Goal: Transaction & Acquisition: Purchase product/service

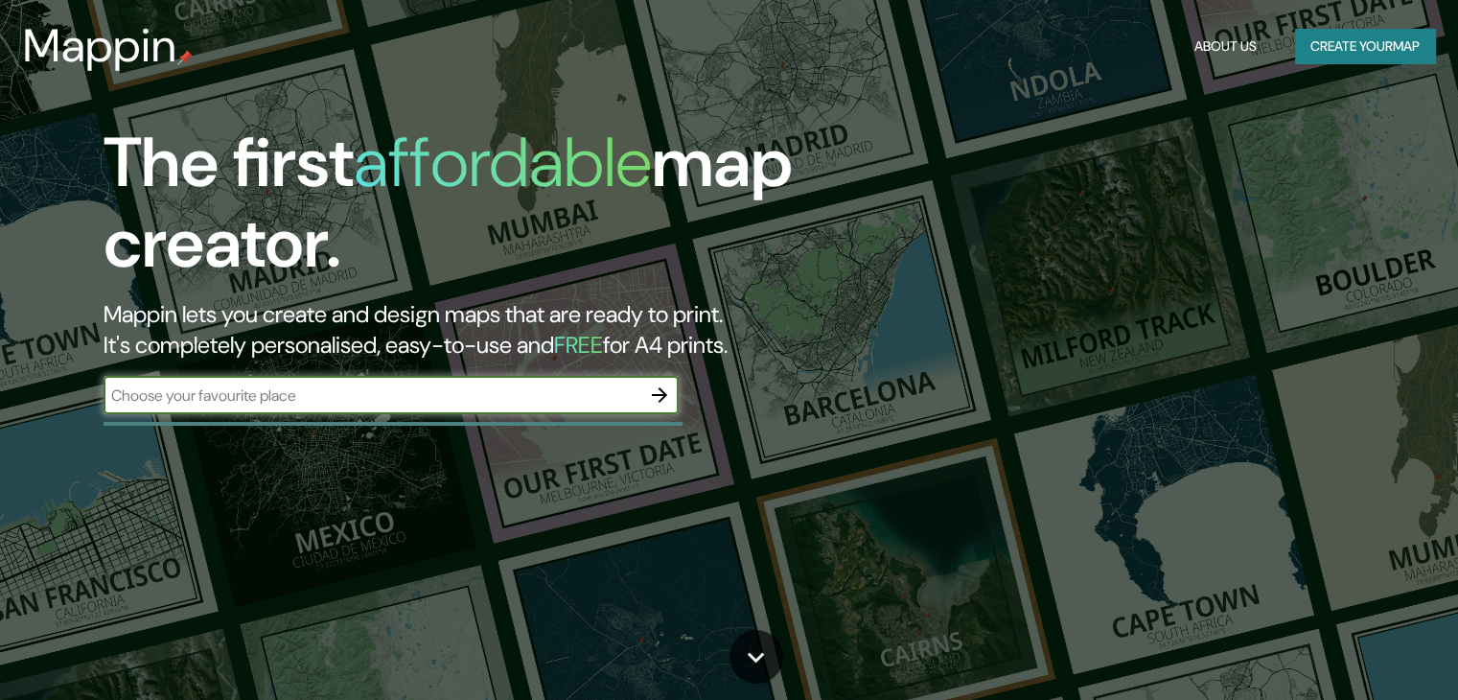
click at [1377, 47] on button "Create your map" at bounding box center [1365, 46] width 140 height 35
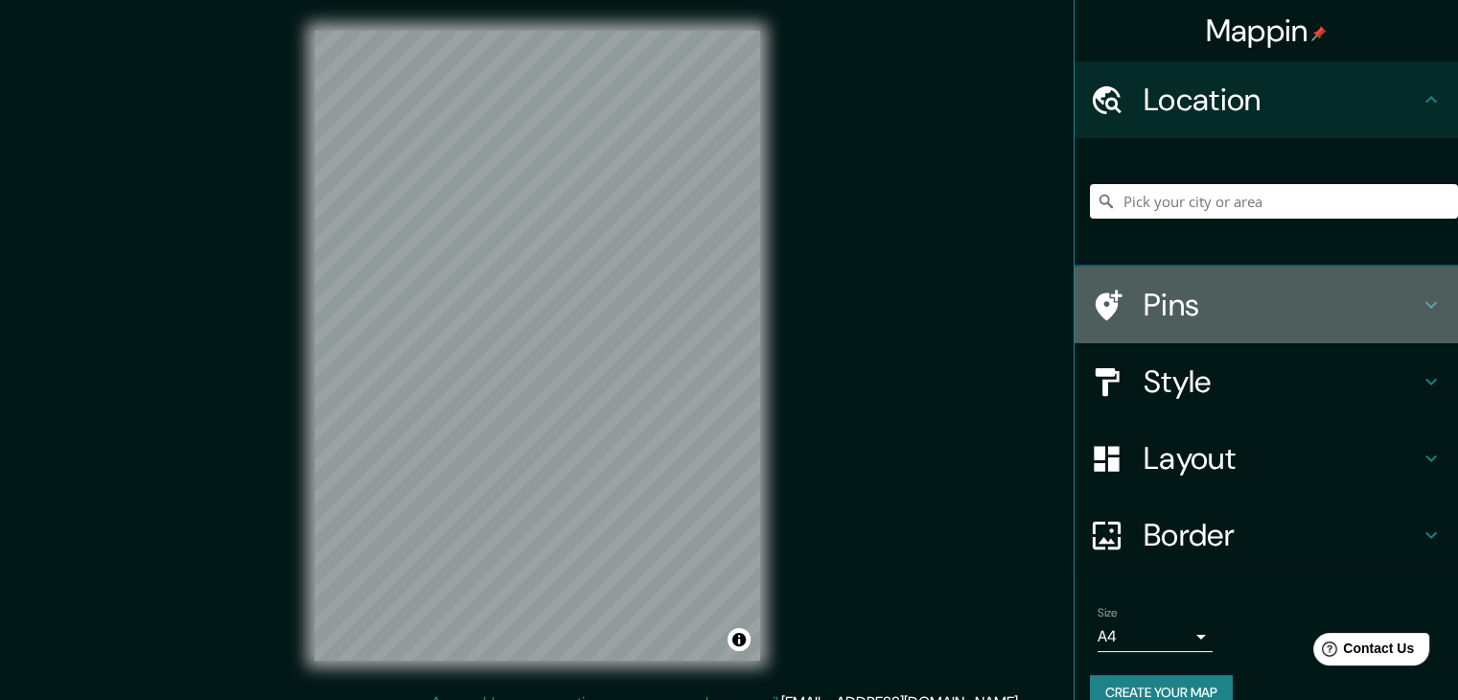
click at [1383, 294] on h4 "Pins" at bounding box center [1282, 305] width 276 height 38
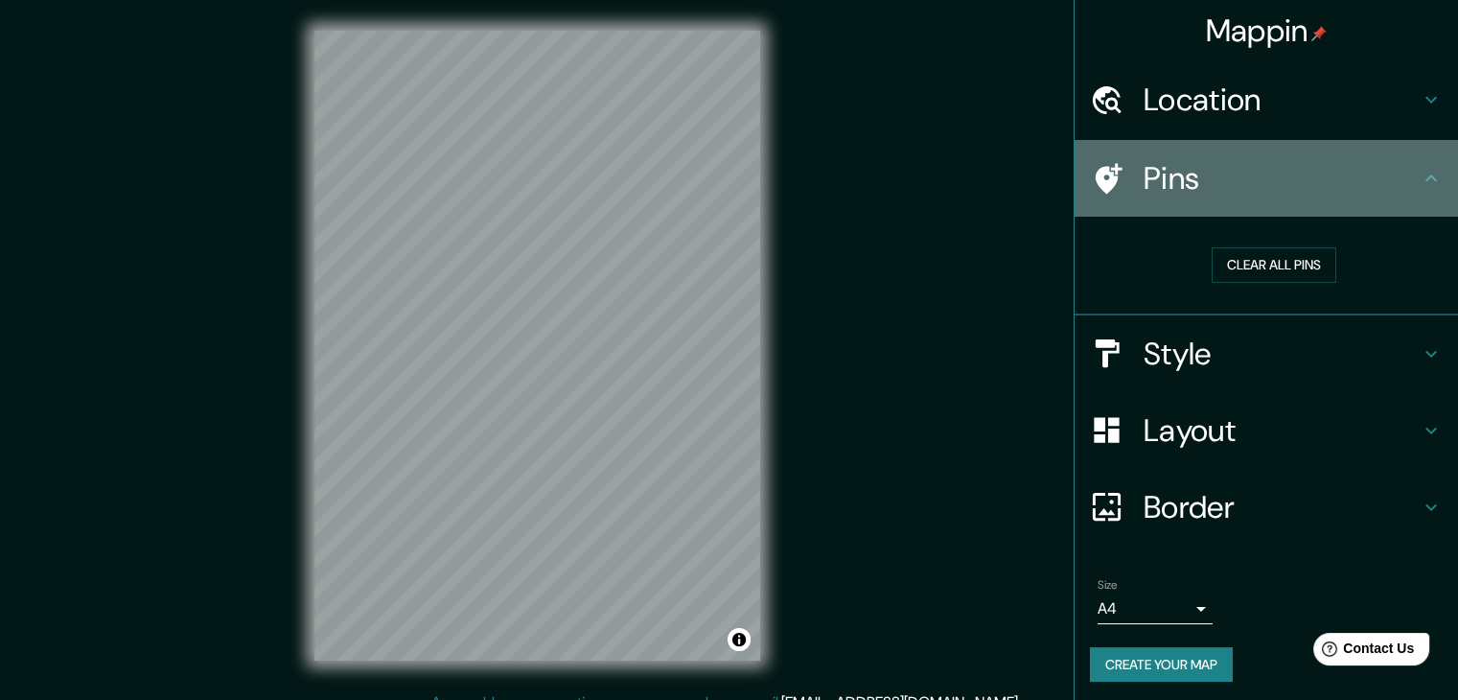
click at [1396, 190] on h4 "Pins" at bounding box center [1282, 178] width 276 height 38
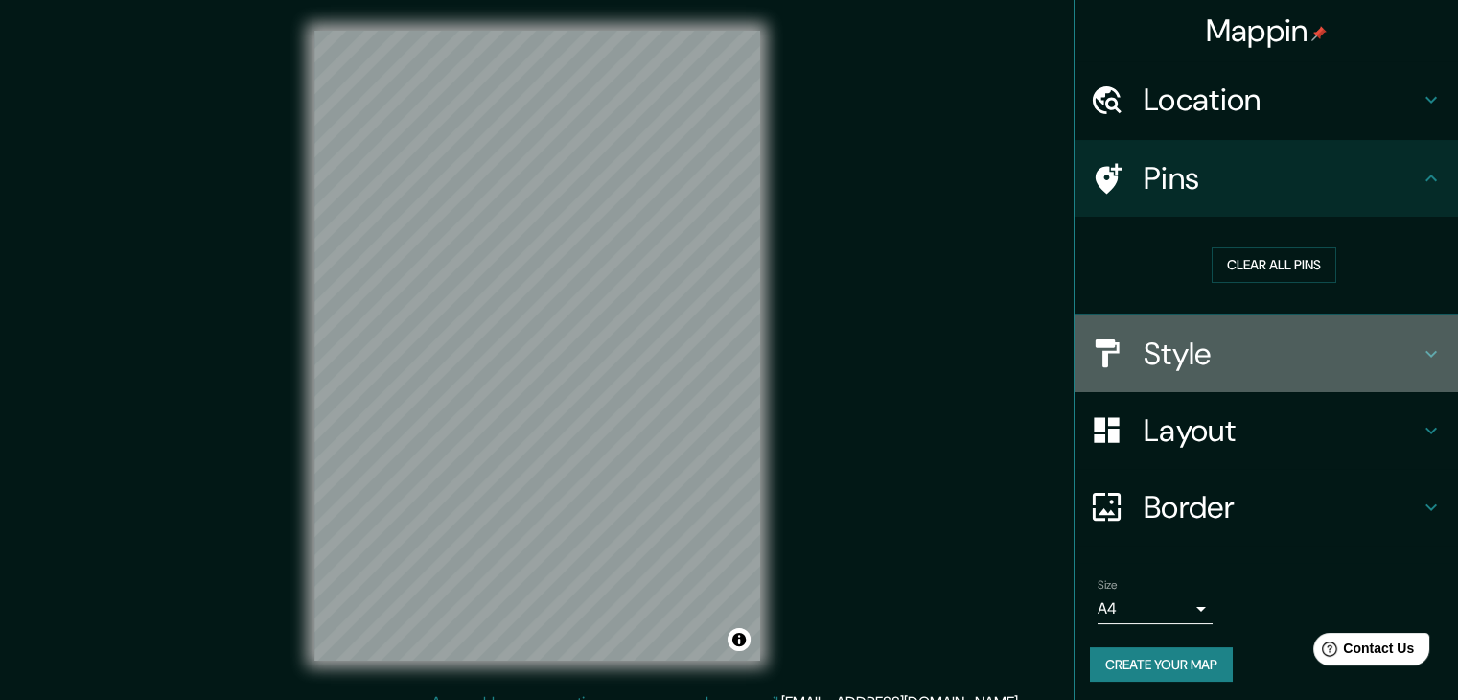
click at [1381, 343] on h4 "Style" at bounding box center [1282, 354] width 276 height 38
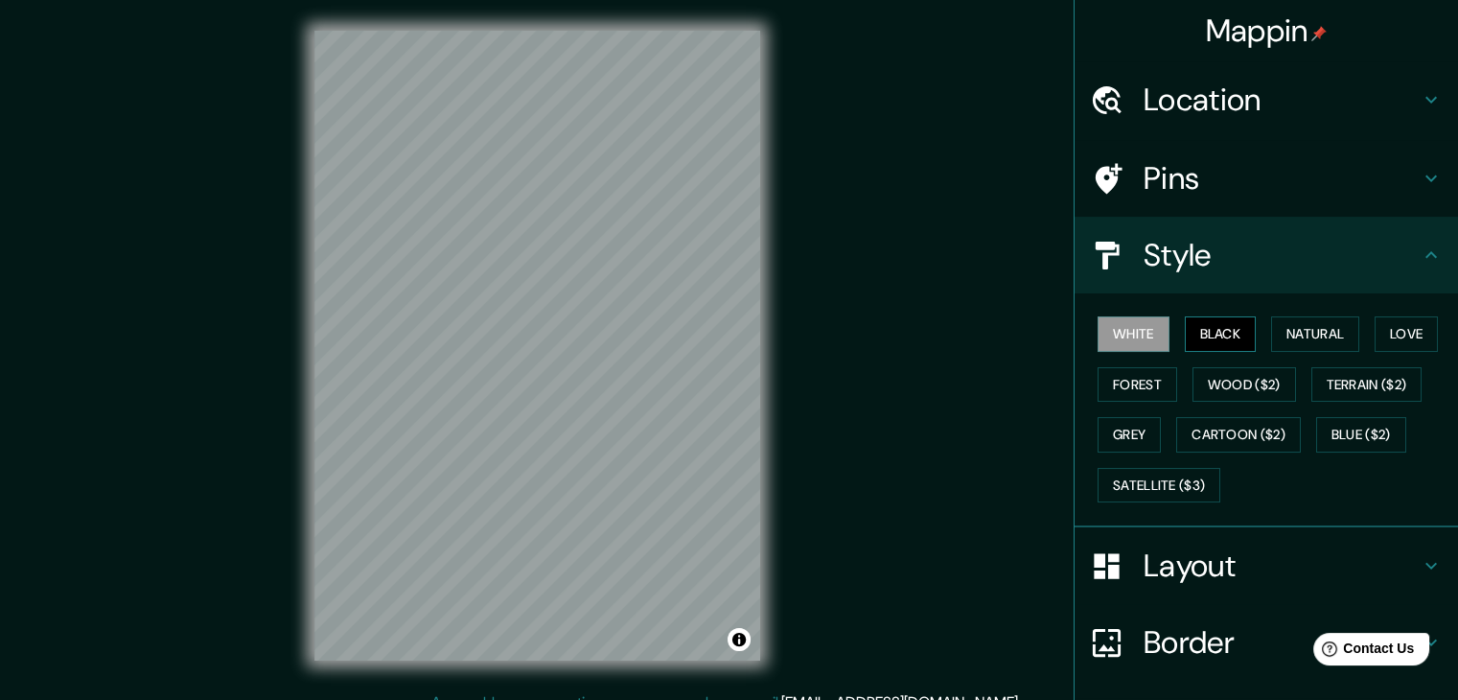
click at [1197, 335] on button "Black" at bounding box center [1221, 333] width 72 height 35
click at [1134, 329] on button "White" at bounding box center [1134, 333] width 72 height 35
click at [1299, 327] on button "Natural" at bounding box center [1315, 333] width 88 height 35
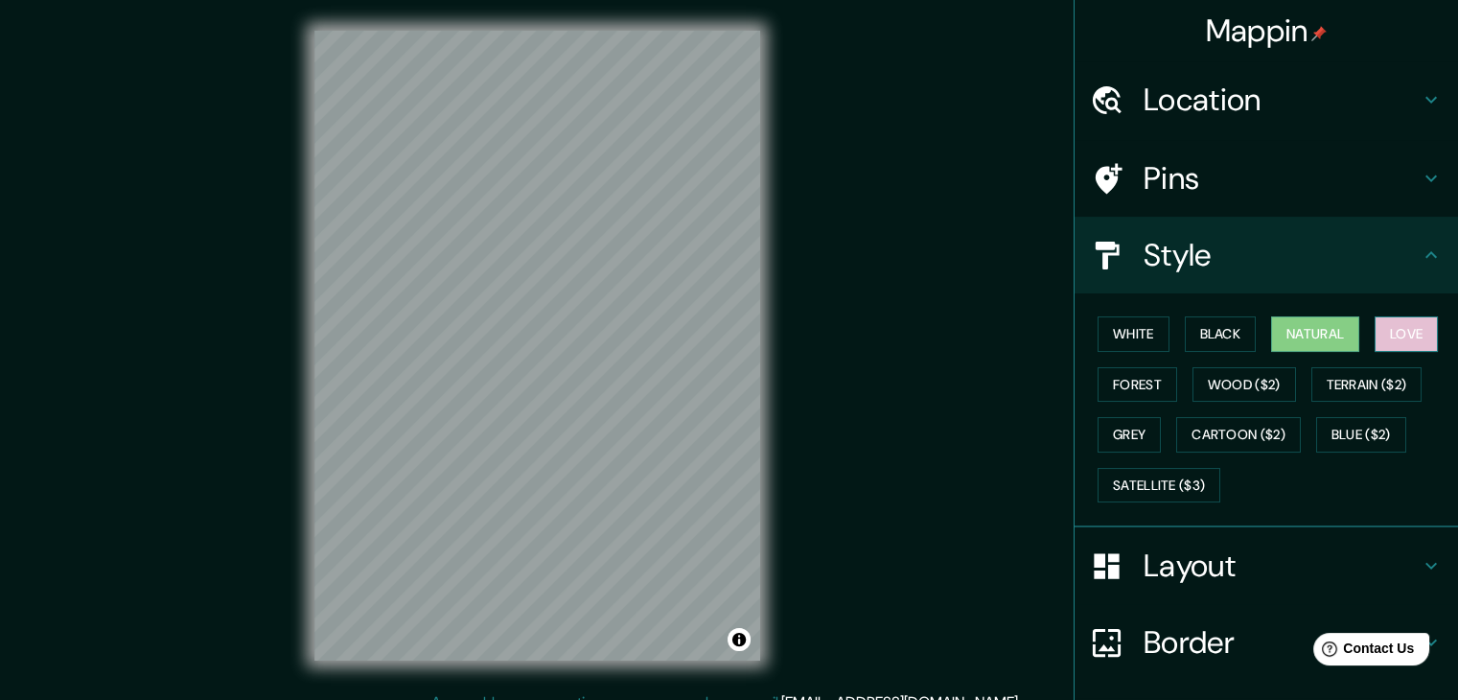
click at [1406, 334] on button "Love" at bounding box center [1406, 333] width 63 height 35
click at [1119, 388] on button "Forest" at bounding box center [1138, 384] width 80 height 35
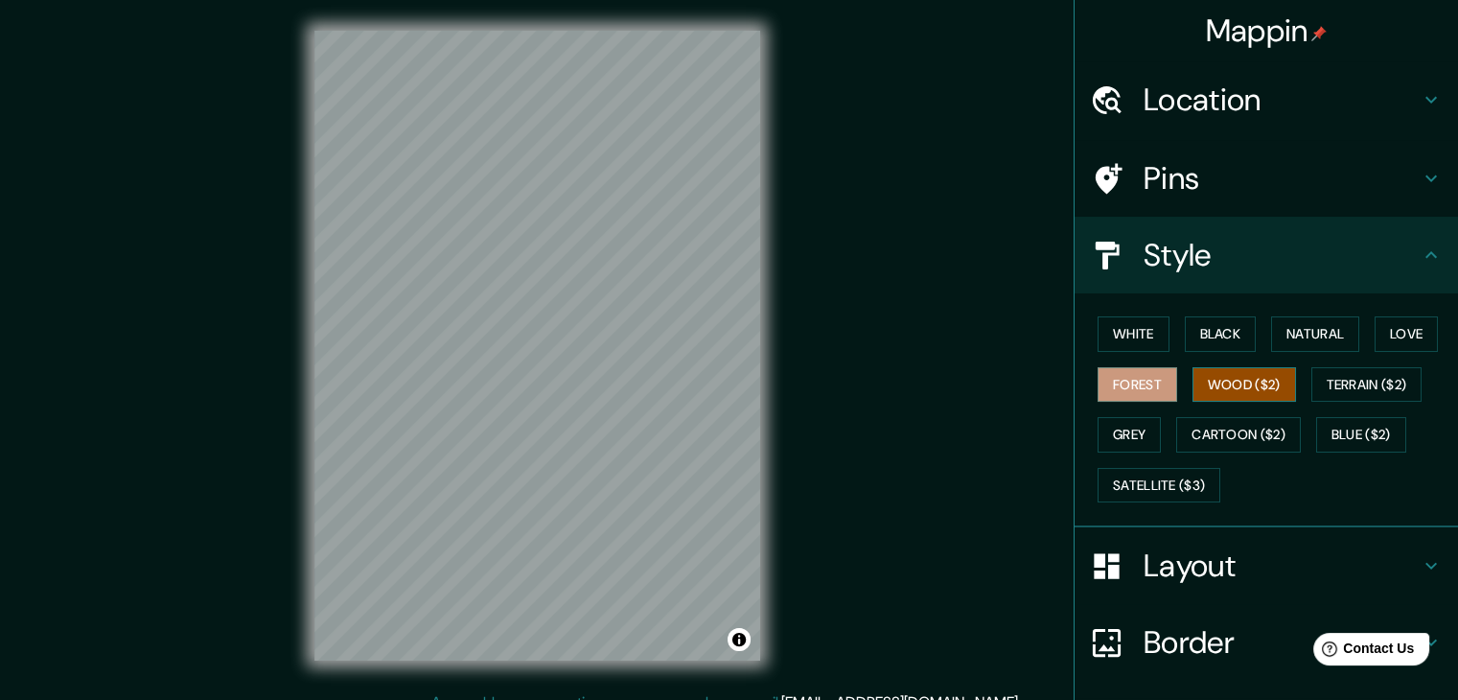
click at [1228, 389] on button "Wood ($2)" at bounding box center [1245, 384] width 104 height 35
click at [1354, 377] on button "Terrain ($2)" at bounding box center [1367, 384] width 111 height 35
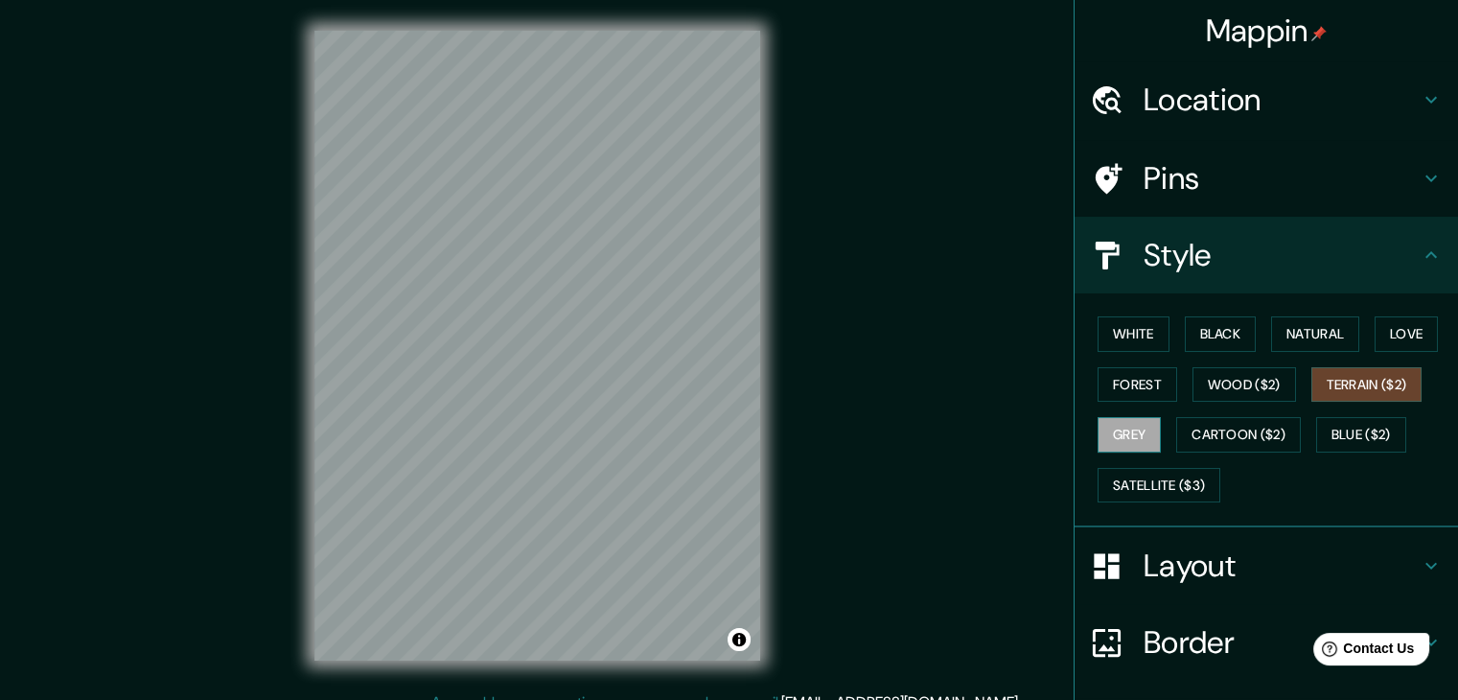
click at [1101, 430] on button "Grey" at bounding box center [1129, 434] width 63 height 35
click at [1214, 429] on button "Cartoon ($2)" at bounding box center [1238, 434] width 125 height 35
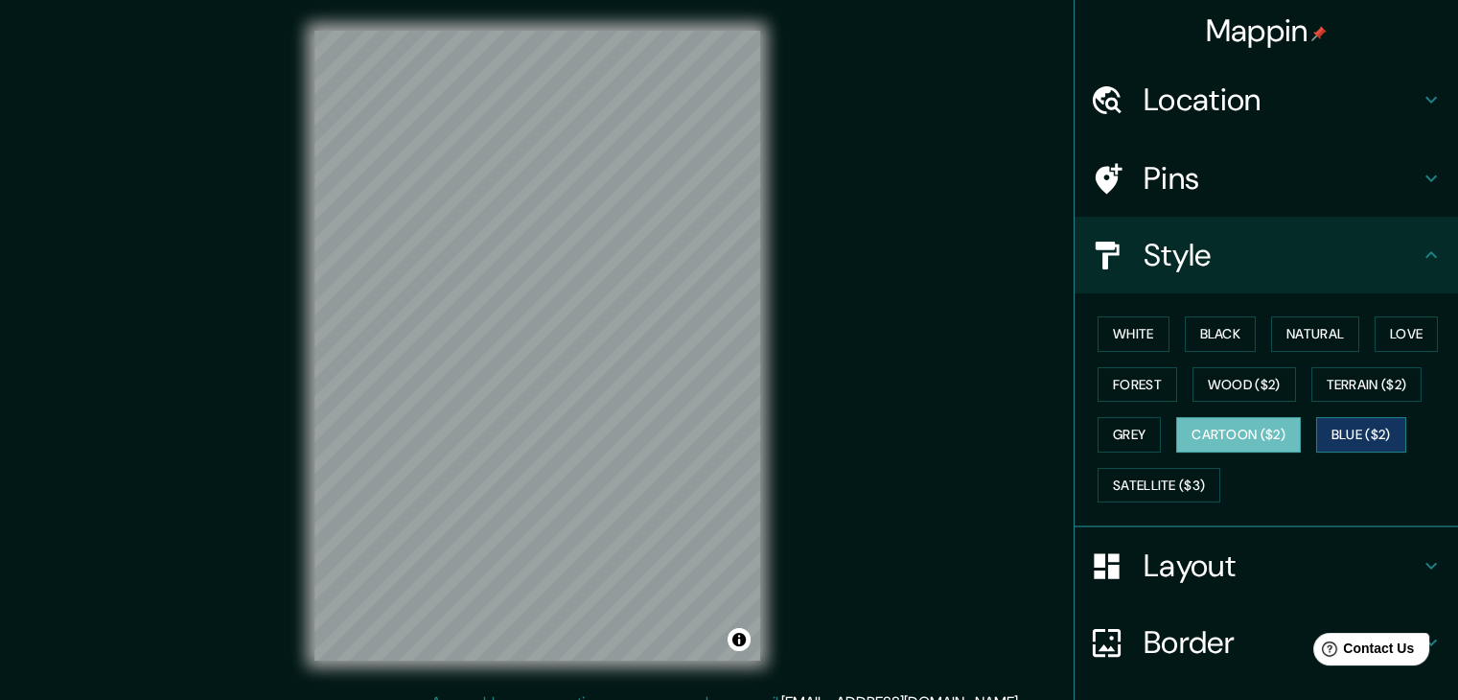
click at [1341, 438] on button "Blue ($2)" at bounding box center [1361, 434] width 90 height 35
click at [1162, 482] on button "Satellite ($3)" at bounding box center [1159, 485] width 123 height 35
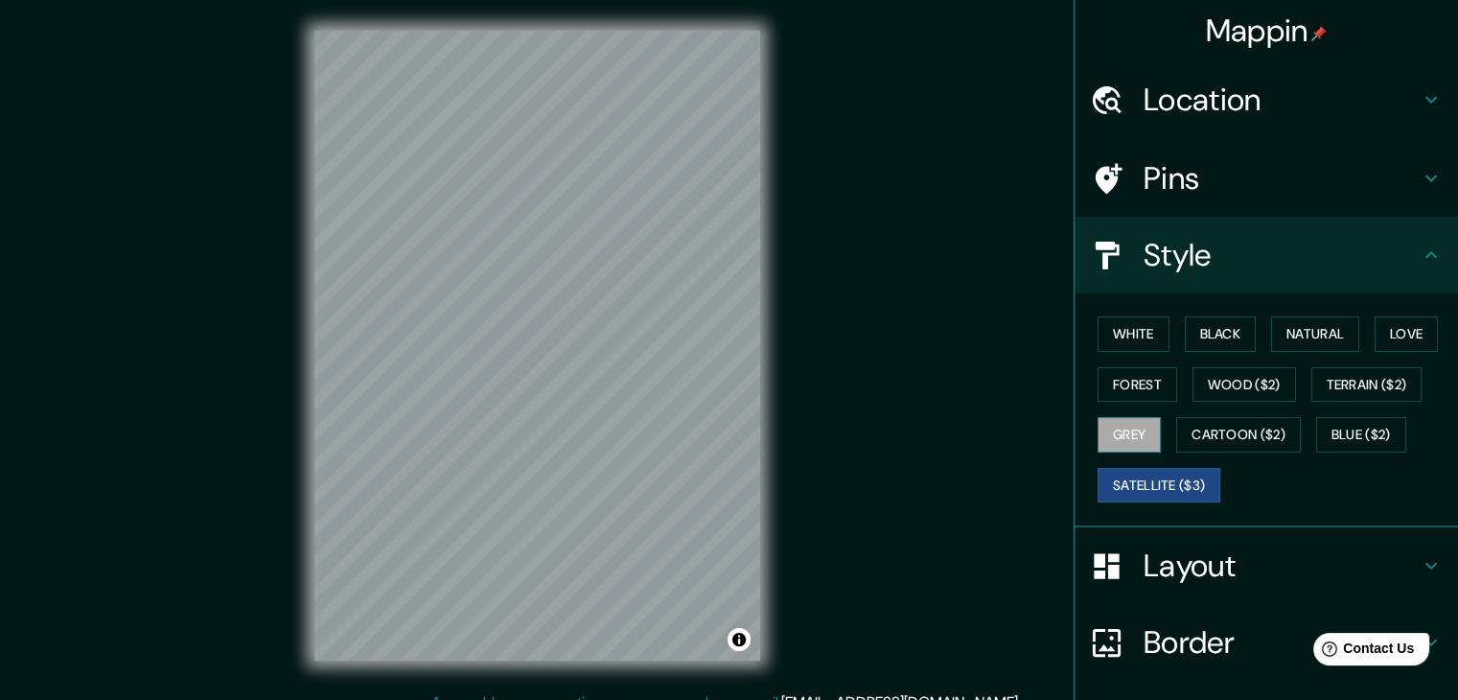
click at [1111, 430] on button "Grey" at bounding box center [1129, 434] width 63 height 35
click at [1130, 382] on button "Forest" at bounding box center [1138, 384] width 80 height 35
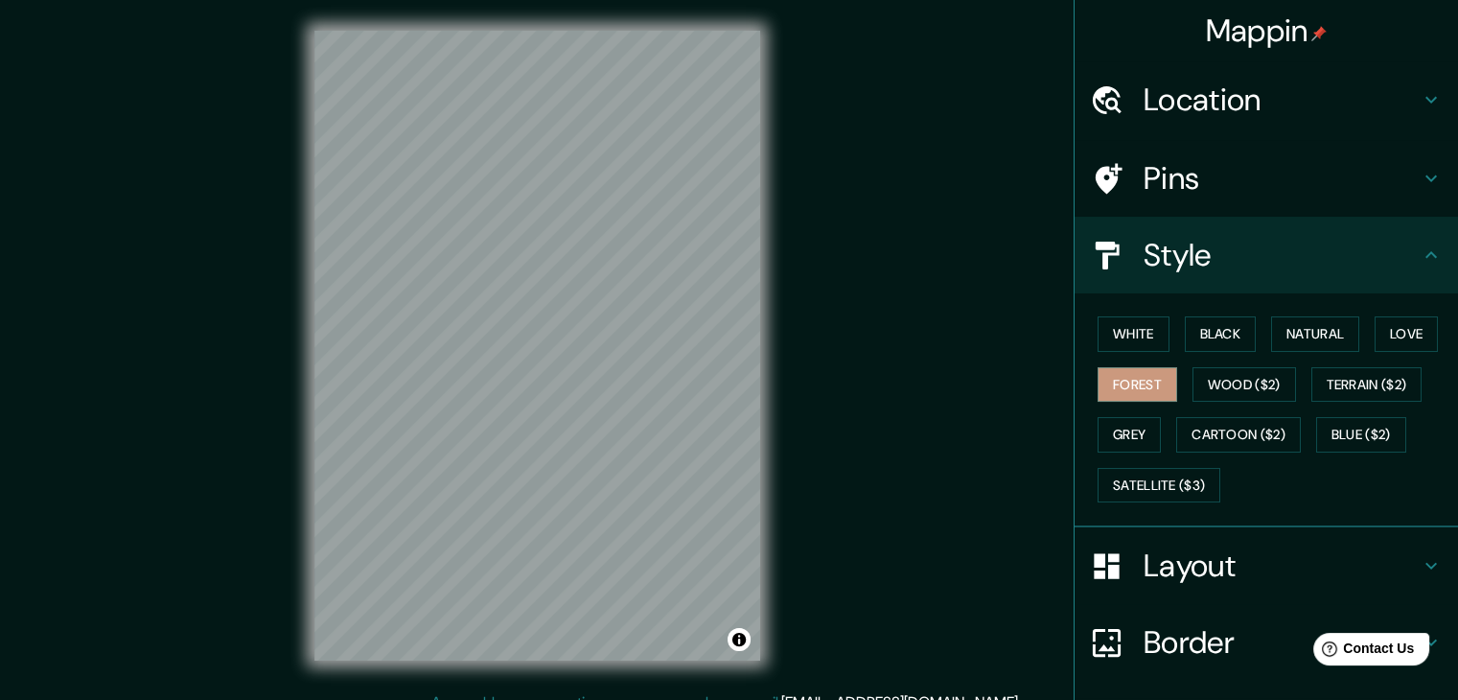
click at [1420, 565] on icon at bounding box center [1431, 565] width 23 height 23
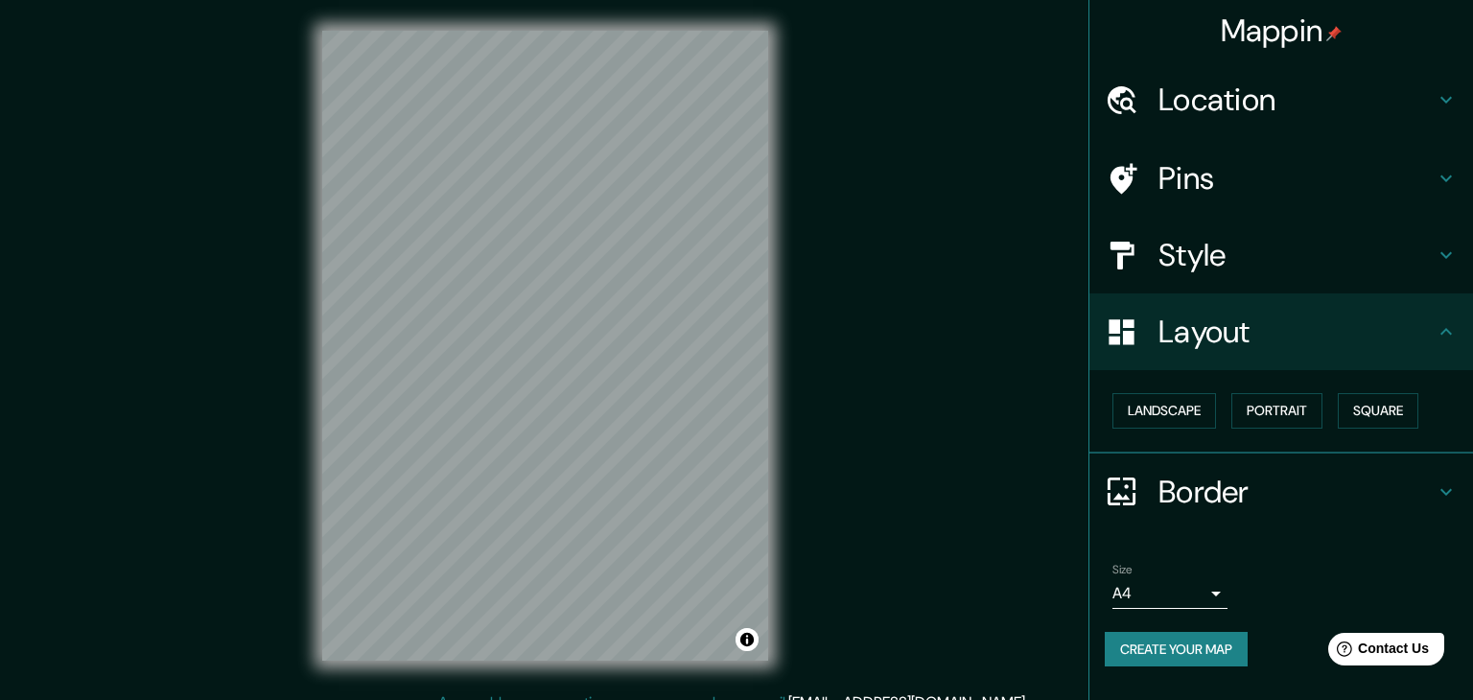
click at [1186, 586] on body "Mappin Location Pins Style Layout Landscape Portrait Square Border Choose a bor…" at bounding box center [736, 350] width 1473 height 700
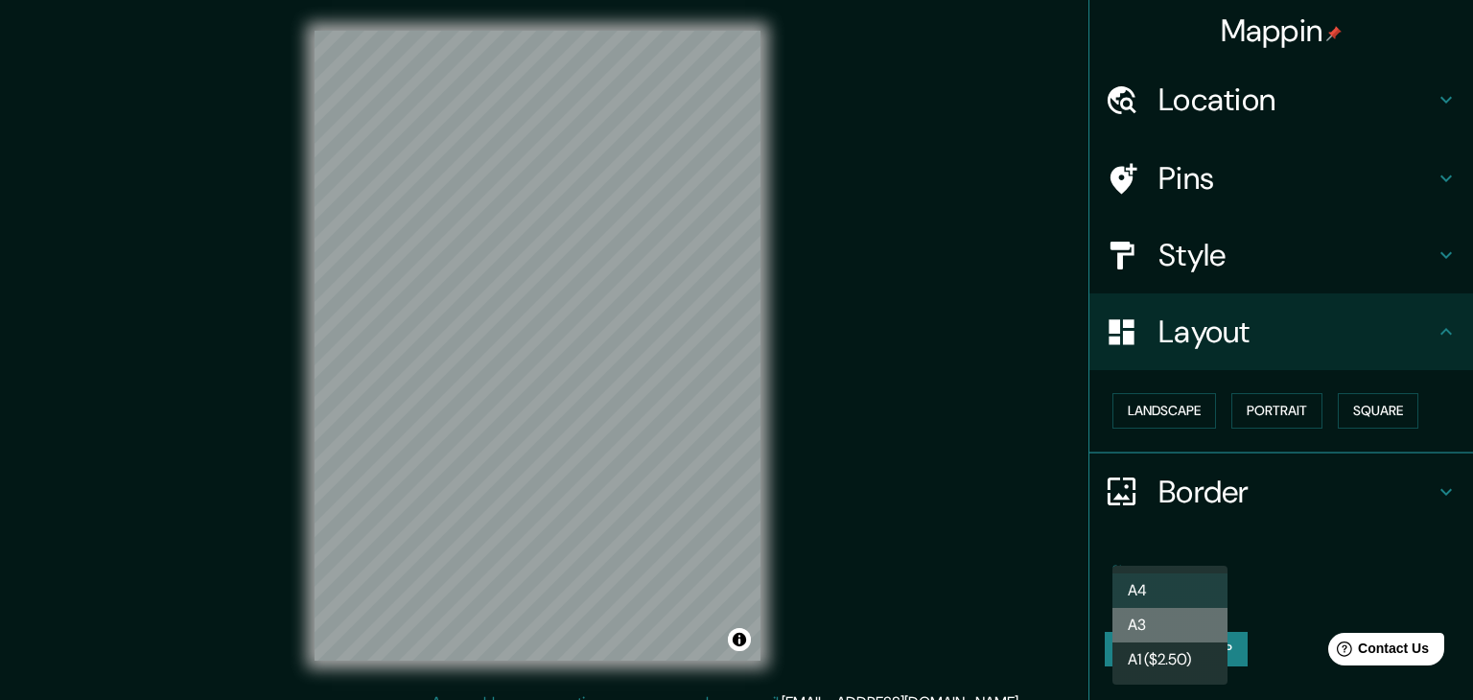
click at [1144, 620] on li "A3" at bounding box center [1169, 625] width 115 height 35
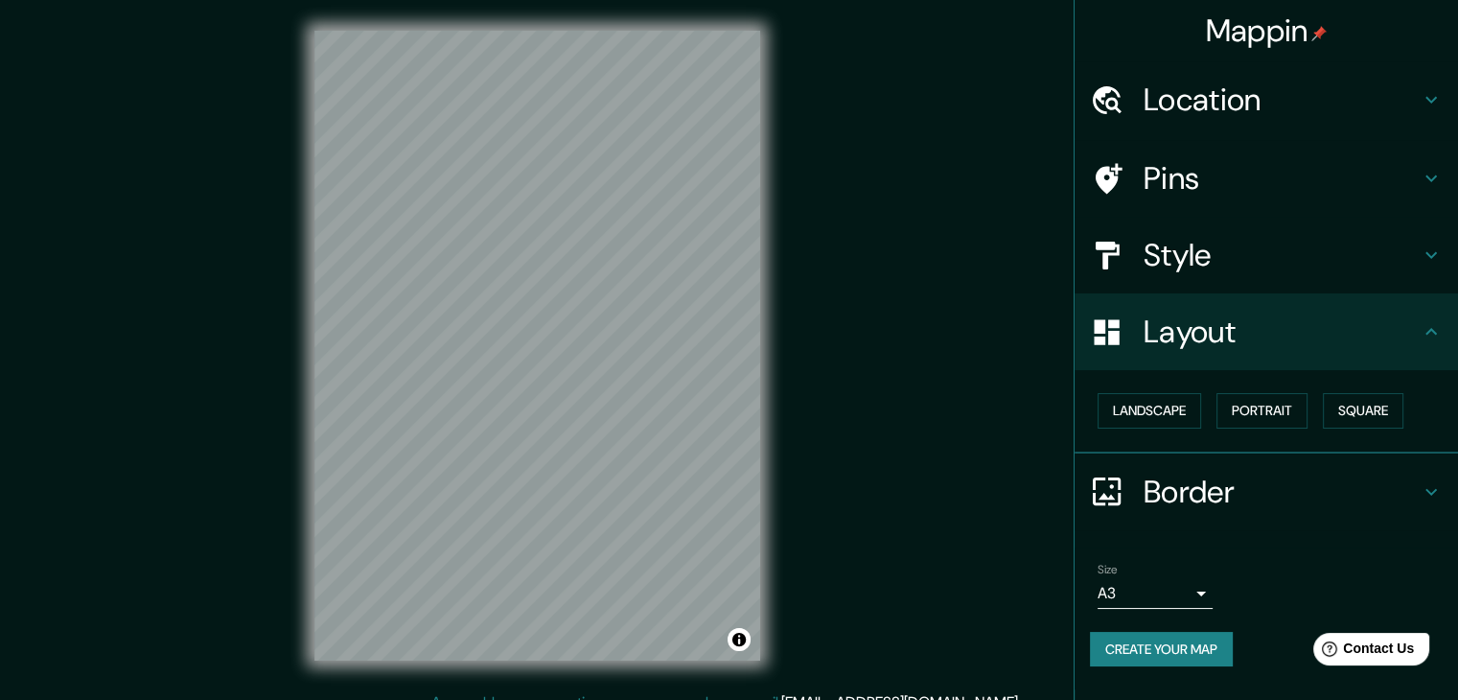
click at [1411, 328] on h4 "Layout" at bounding box center [1282, 332] width 276 height 38
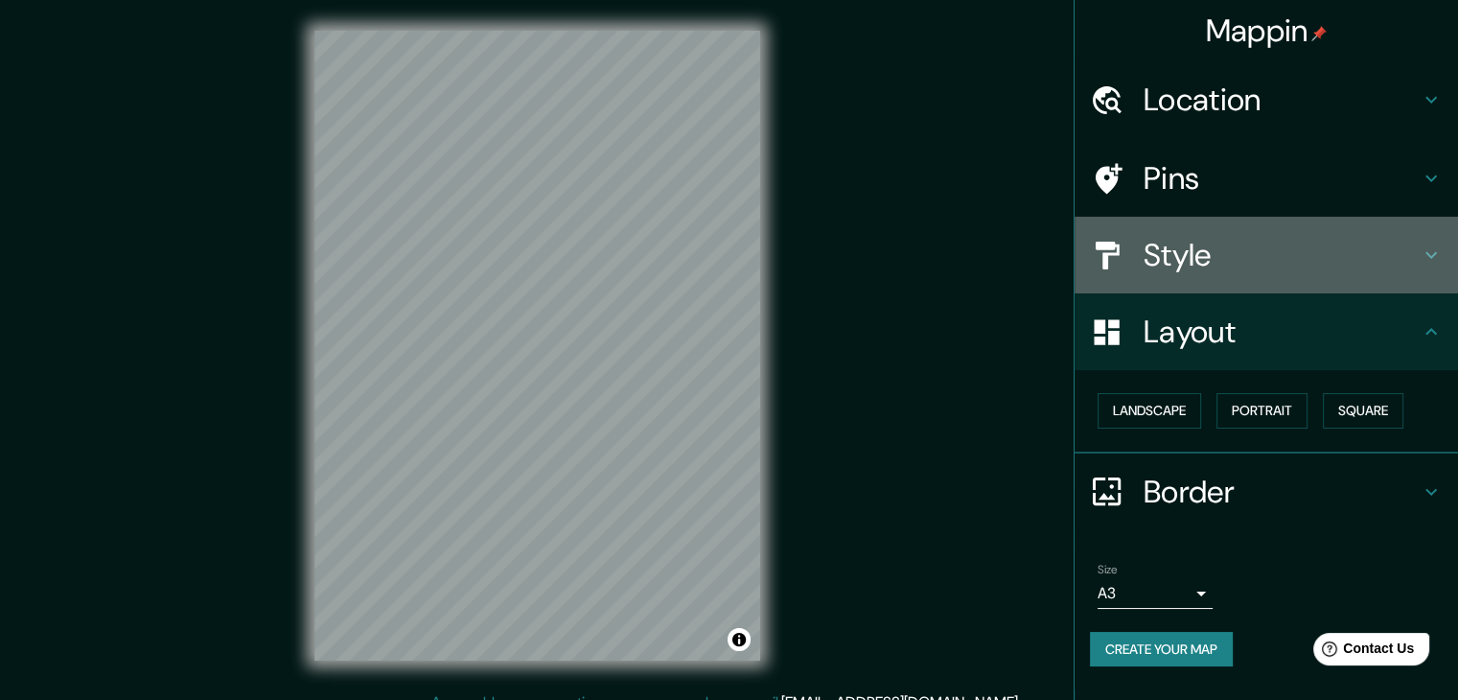
click at [1392, 250] on h4 "Style" at bounding box center [1282, 255] width 276 height 38
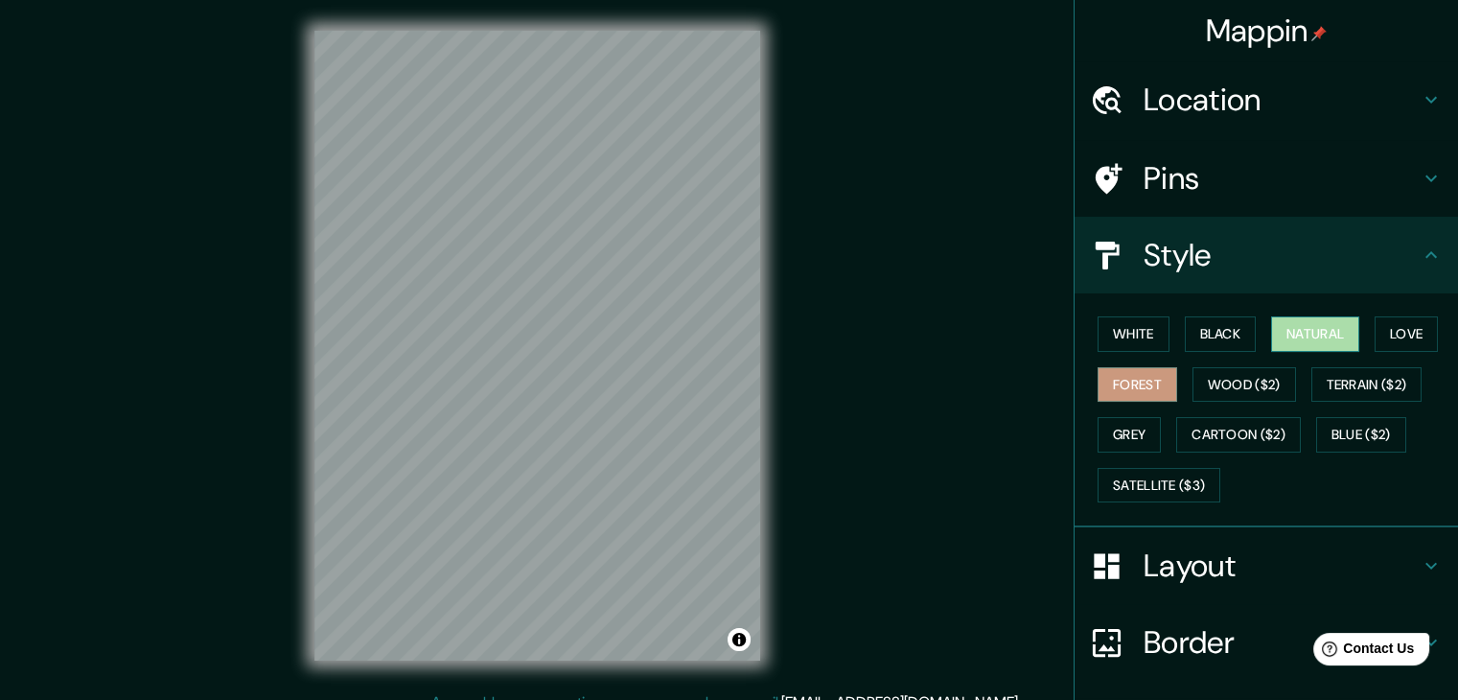
click at [1291, 335] on button "Natural" at bounding box center [1315, 333] width 88 height 35
click at [1228, 331] on button "Black" at bounding box center [1221, 333] width 72 height 35
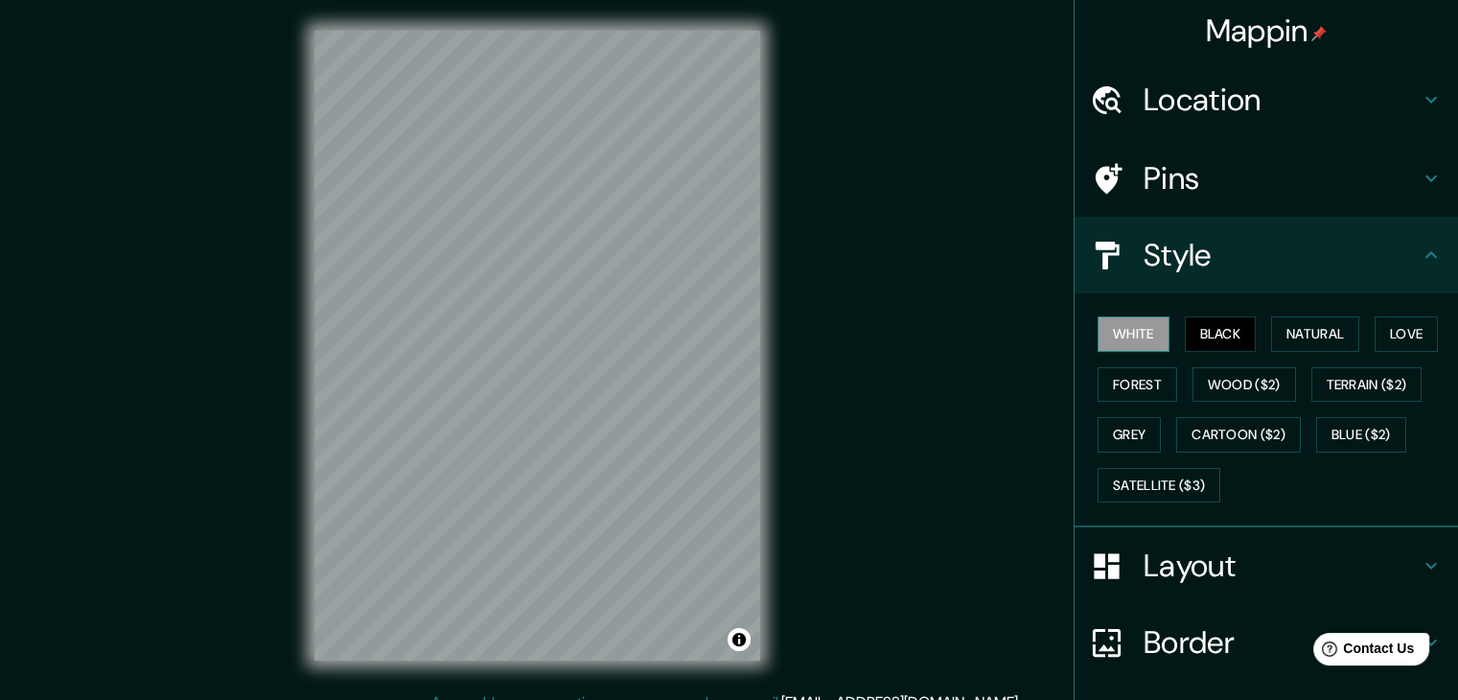
click at [1128, 341] on button "White" at bounding box center [1134, 333] width 72 height 35
click at [1404, 255] on h4 "Style" at bounding box center [1282, 255] width 276 height 38
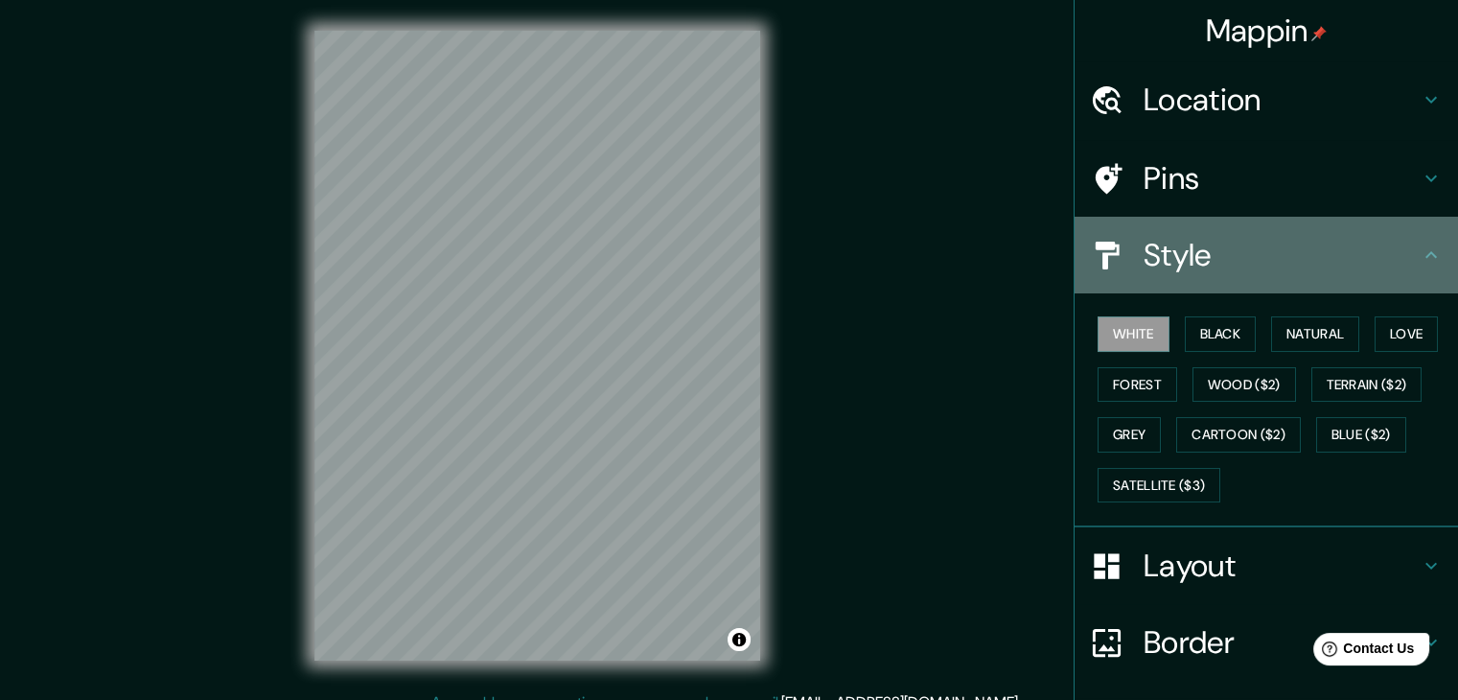
click at [1420, 256] on icon at bounding box center [1431, 255] width 23 height 23
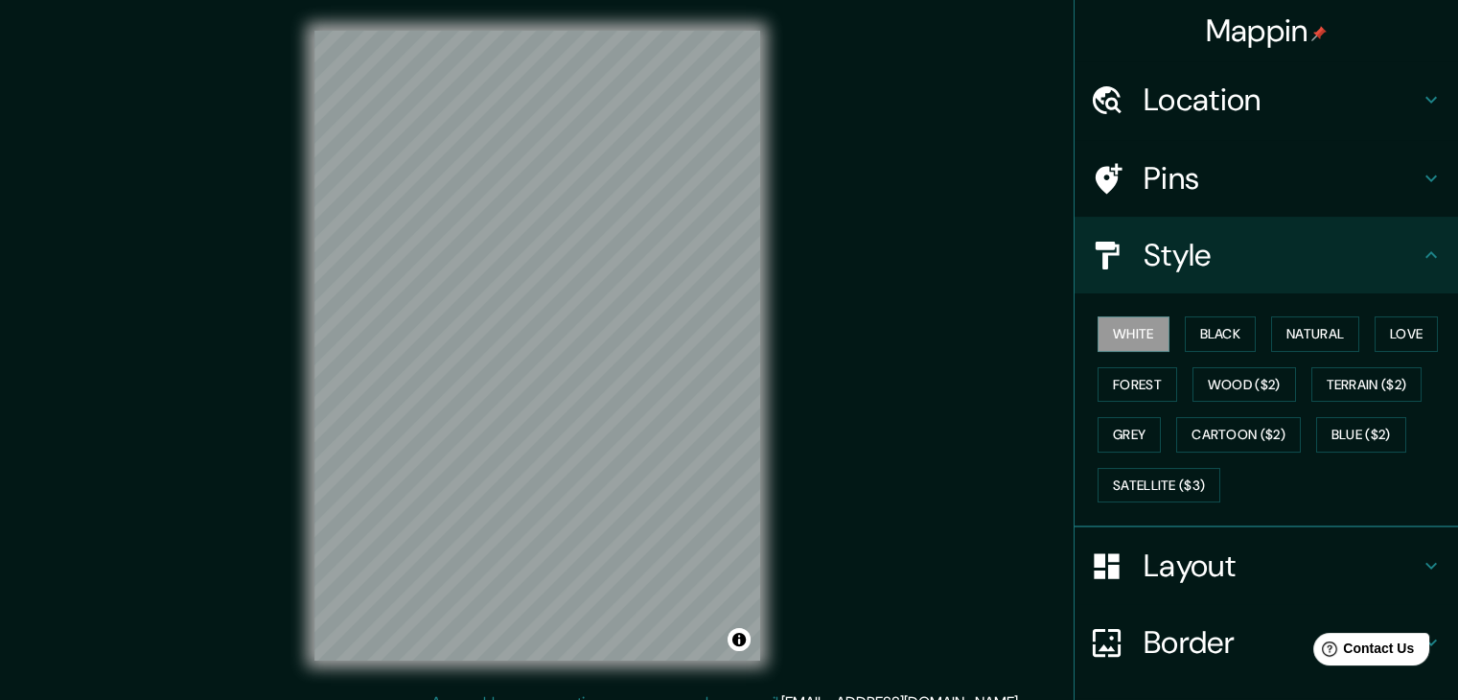
click at [1305, 558] on h4 "Layout" at bounding box center [1282, 566] width 276 height 38
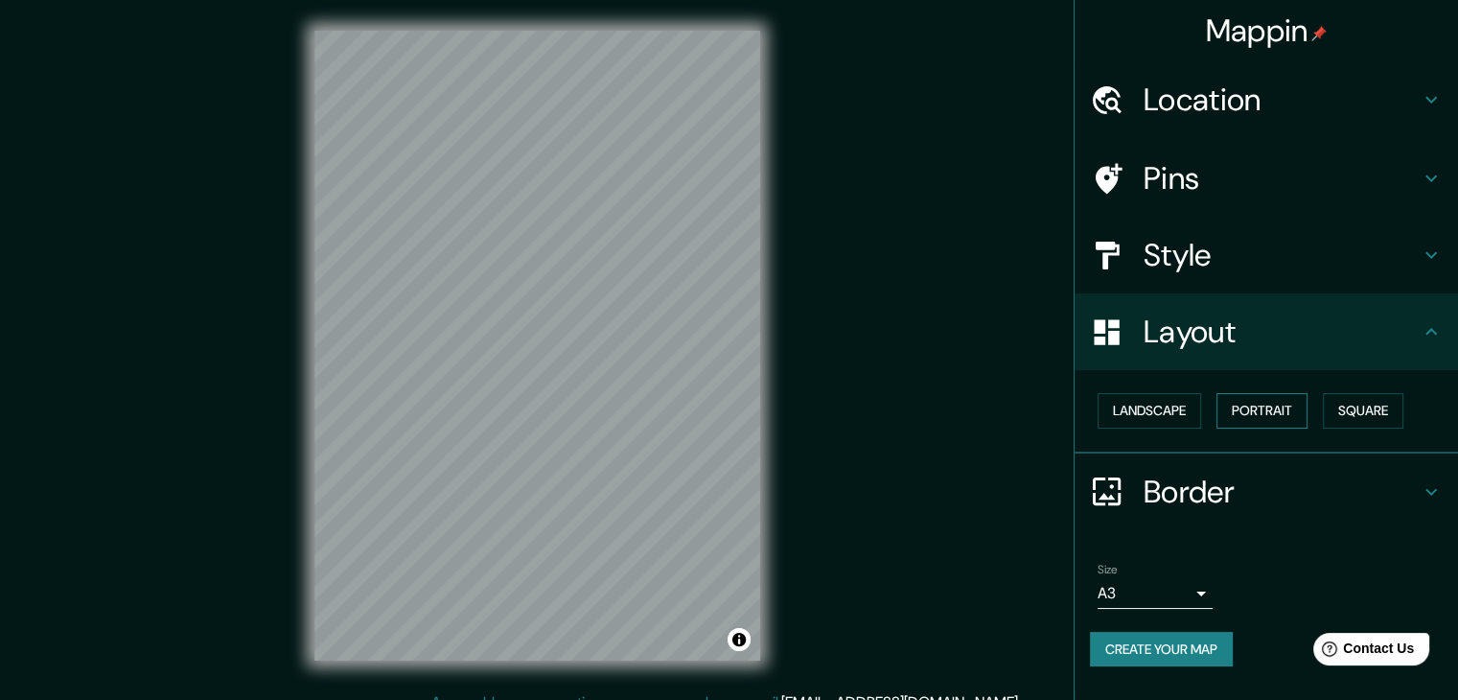
click at [1278, 416] on button "Portrait" at bounding box center [1262, 410] width 91 height 35
click at [1361, 407] on button "Square" at bounding box center [1363, 410] width 81 height 35
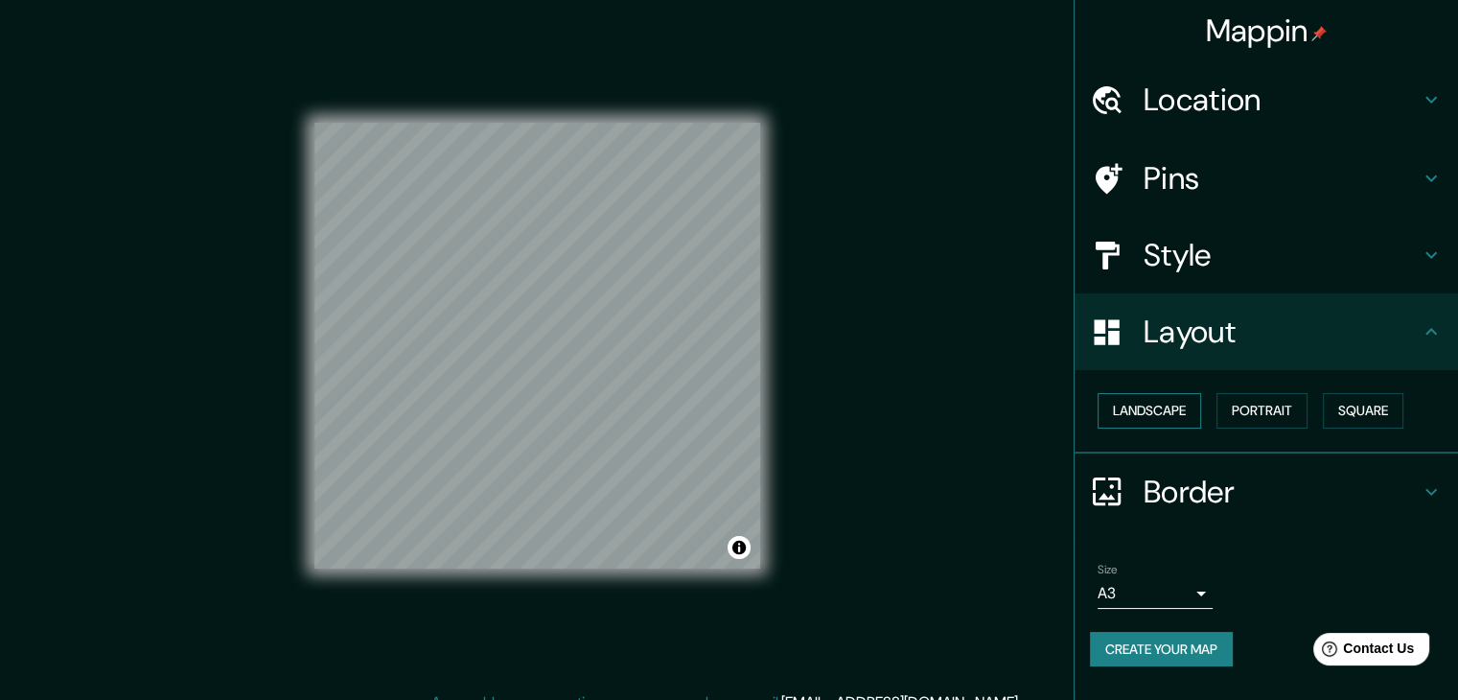
click at [1163, 413] on button "Landscape" at bounding box center [1150, 410] width 104 height 35
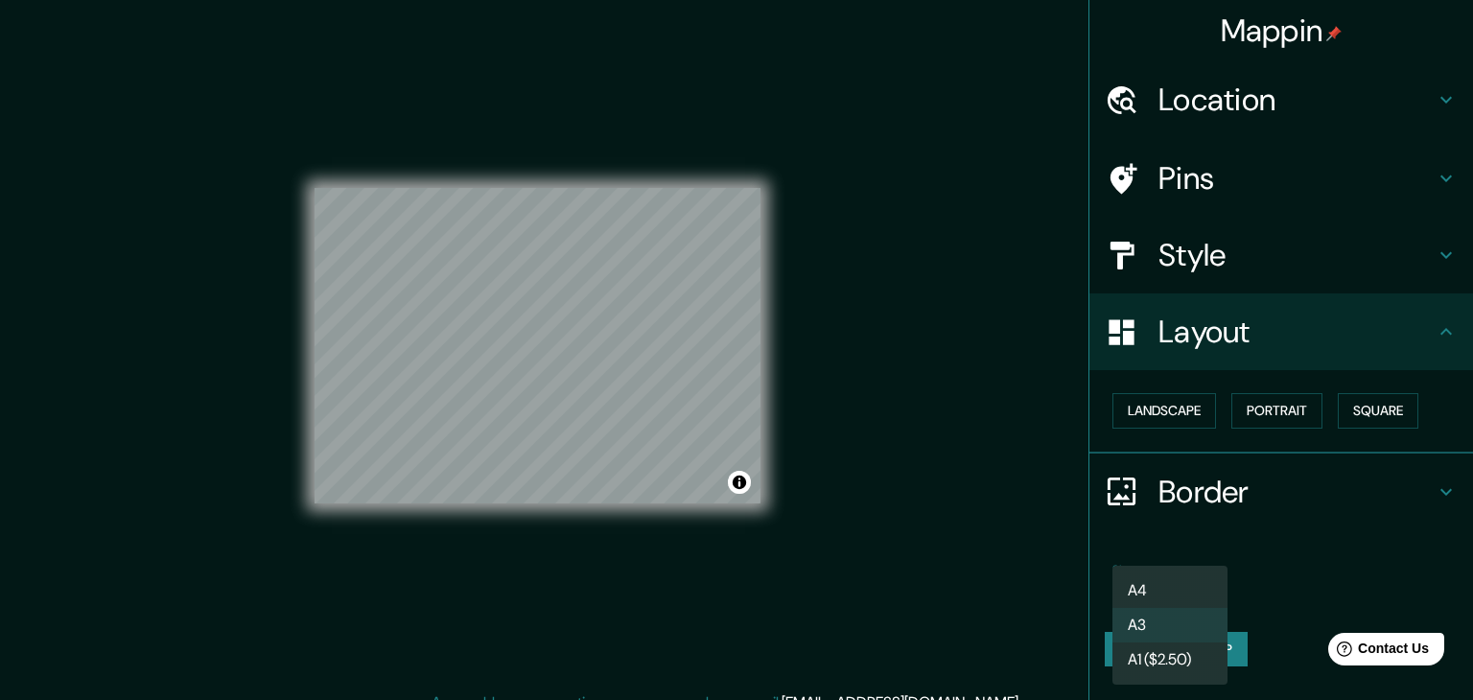
click at [1198, 587] on body "Mappin Location Pins Style Layout Landscape Portrait Square Border Choose a bor…" at bounding box center [736, 350] width 1473 height 700
click at [1216, 583] on li "A4" at bounding box center [1169, 590] width 115 height 35
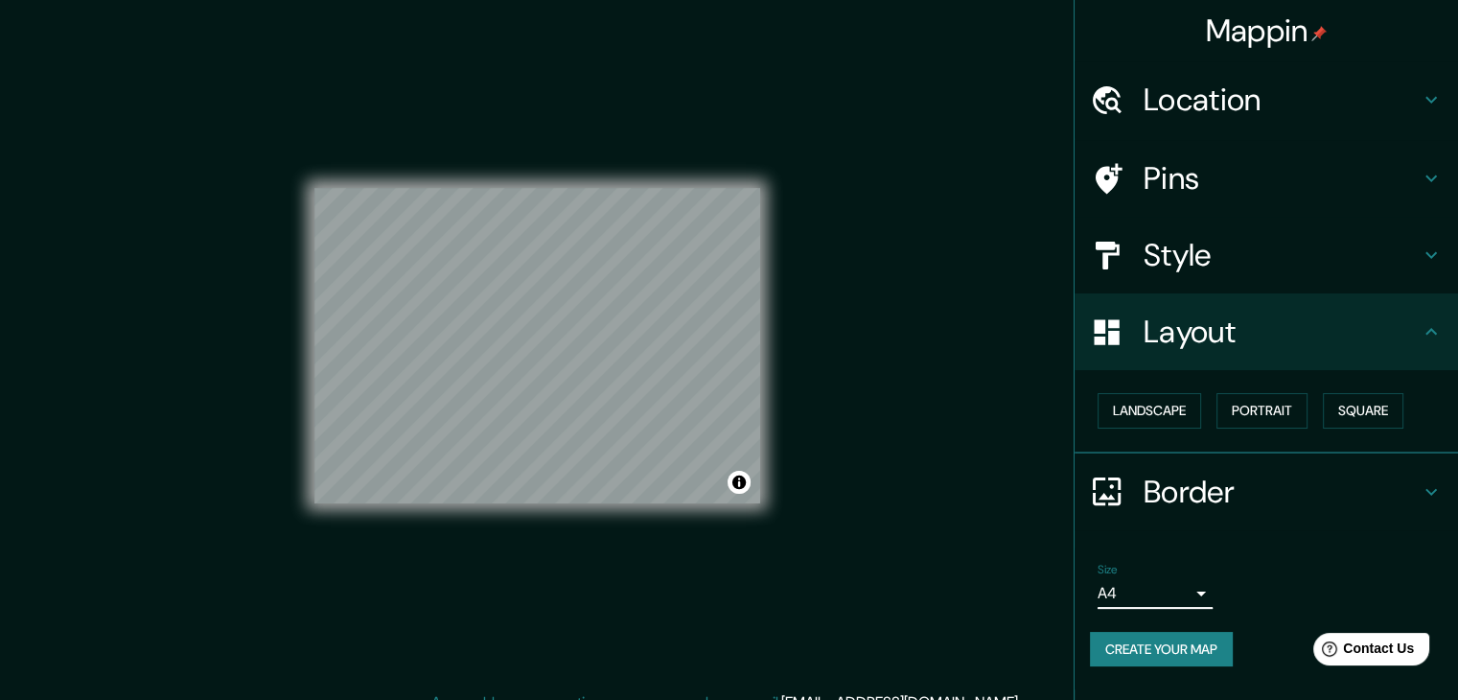
click at [1198, 590] on body "Mappin Location Pins Style Layout Landscape Portrait Square Border Choose a bor…" at bounding box center [729, 350] width 1458 height 700
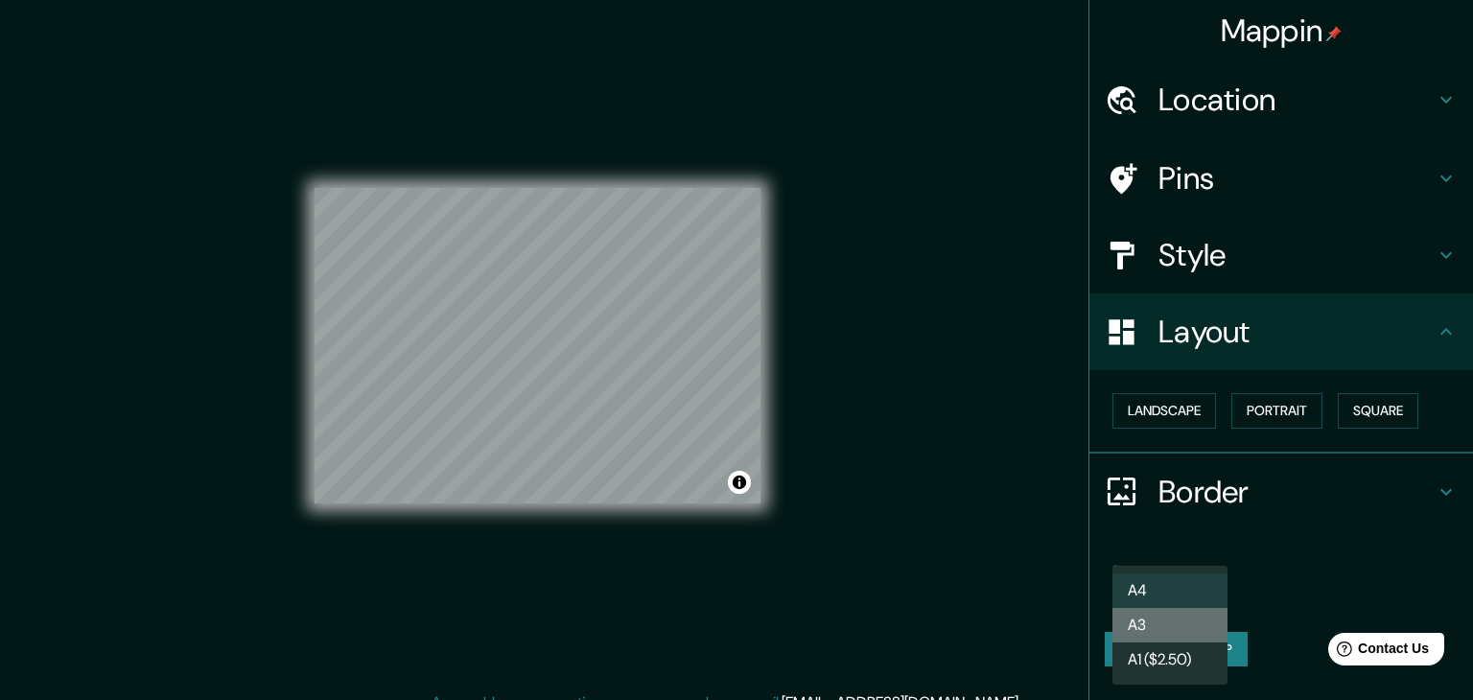
click at [1175, 623] on li "A3" at bounding box center [1169, 625] width 115 height 35
type input "a4"
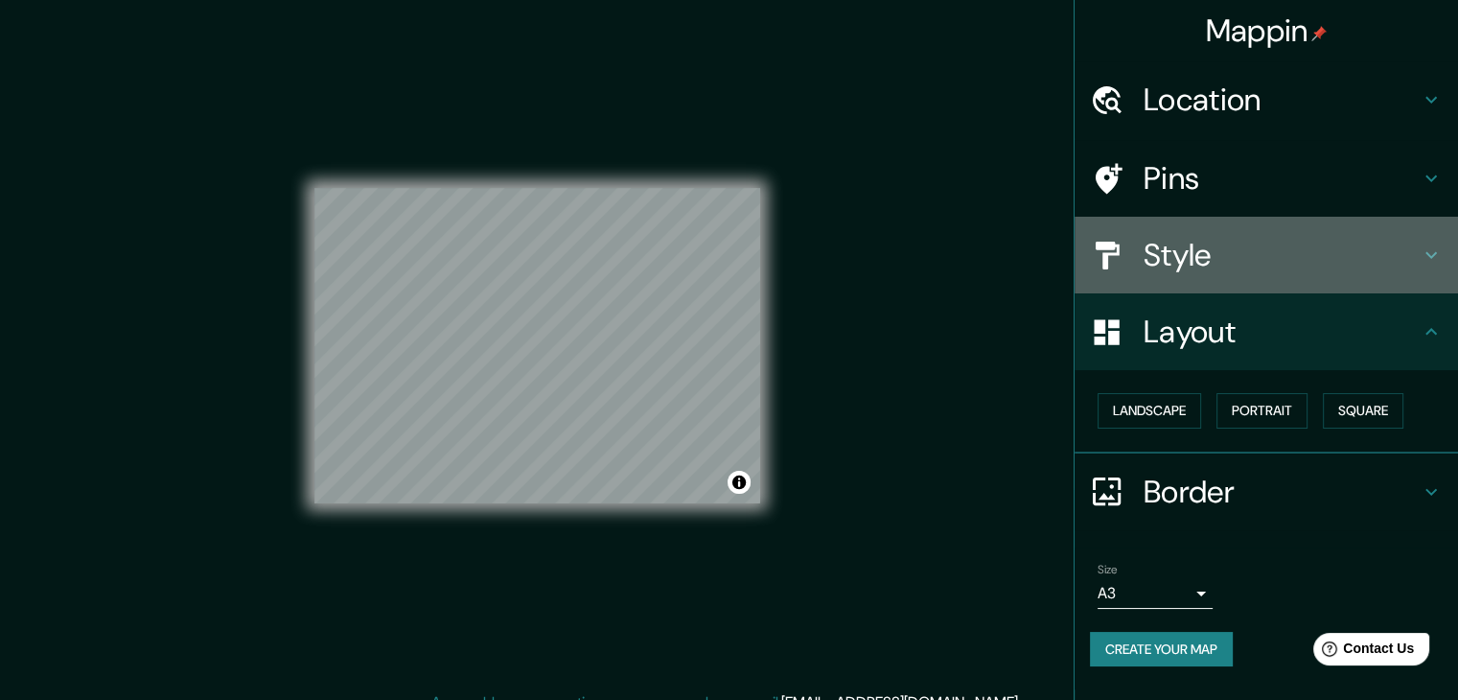
click at [1320, 244] on h4 "Style" at bounding box center [1282, 255] width 276 height 38
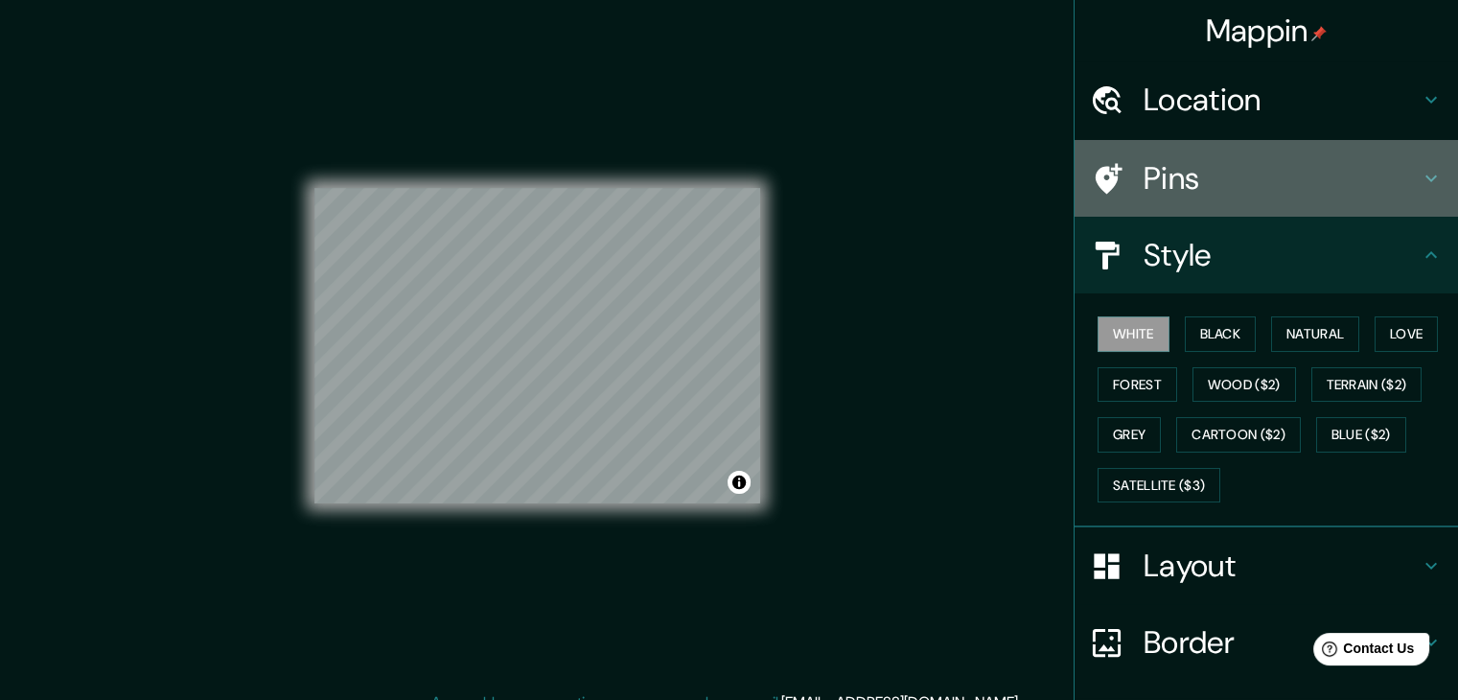
click at [1267, 184] on h4 "Pins" at bounding box center [1282, 178] width 276 height 38
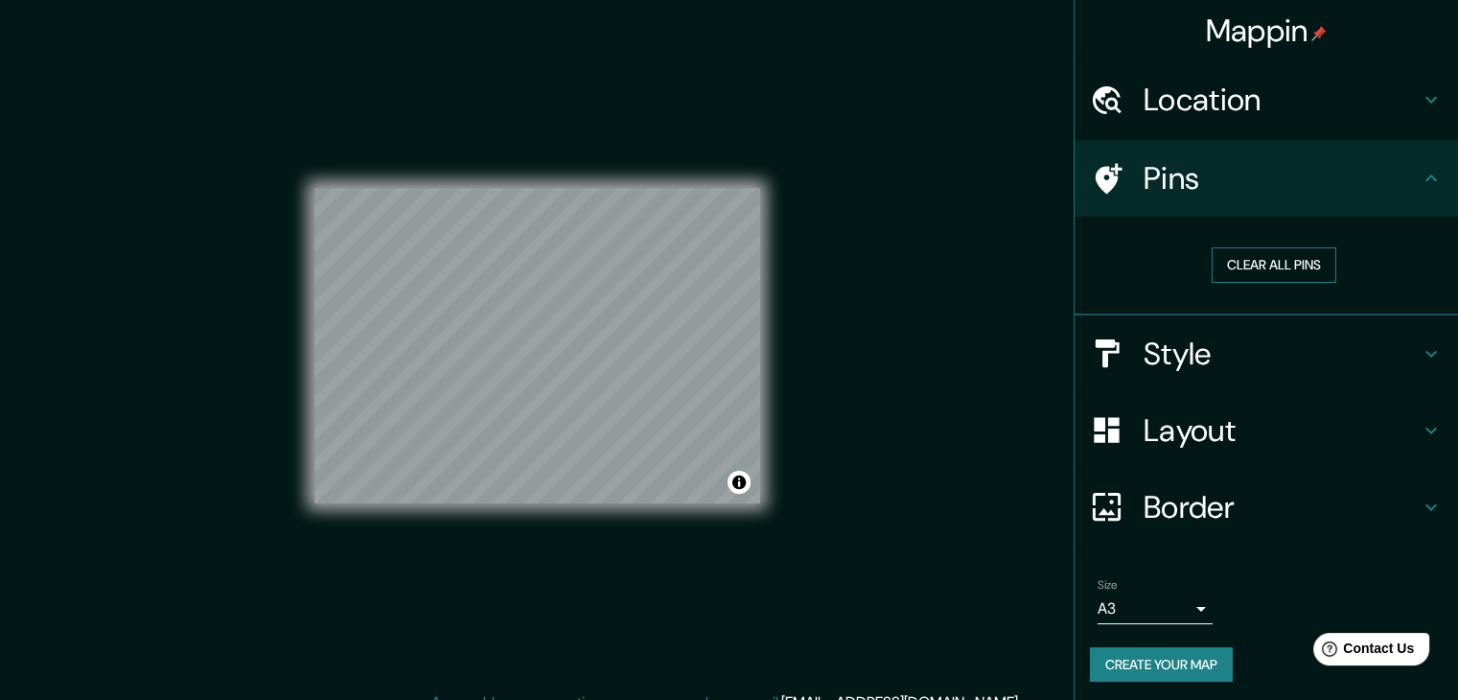
click at [1259, 262] on button "Clear all pins" at bounding box center [1274, 264] width 125 height 35
click at [1354, 92] on h4 "Location" at bounding box center [1282, 100] width 276 height 38
